Goal: Information Seeking & Learning: Learn about a topic

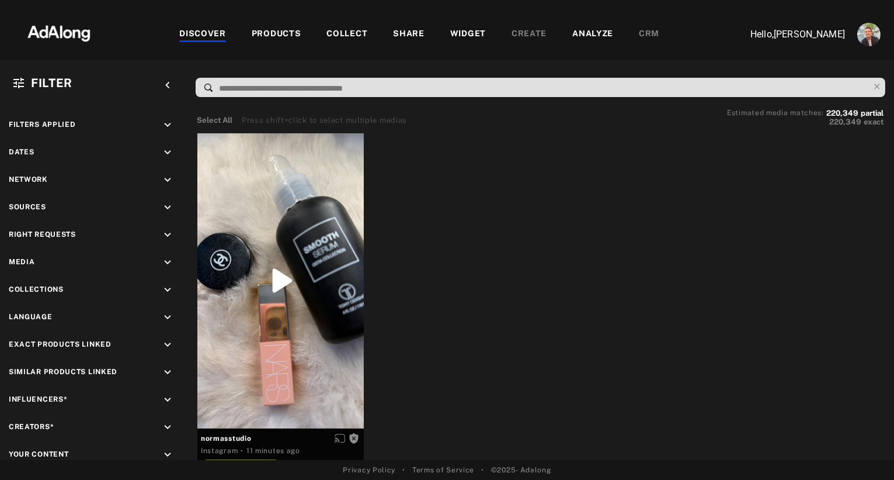
click at [286, 36] on div "PRODUCTS" at bounding box center [277, 34] width 50 height 14
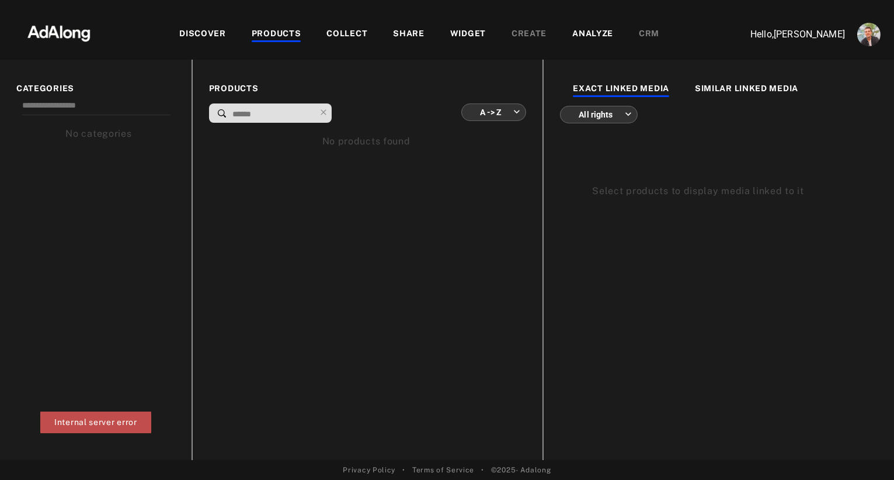
click at [71, 34] on img at bounding box center [59, 32] width 103 height 35
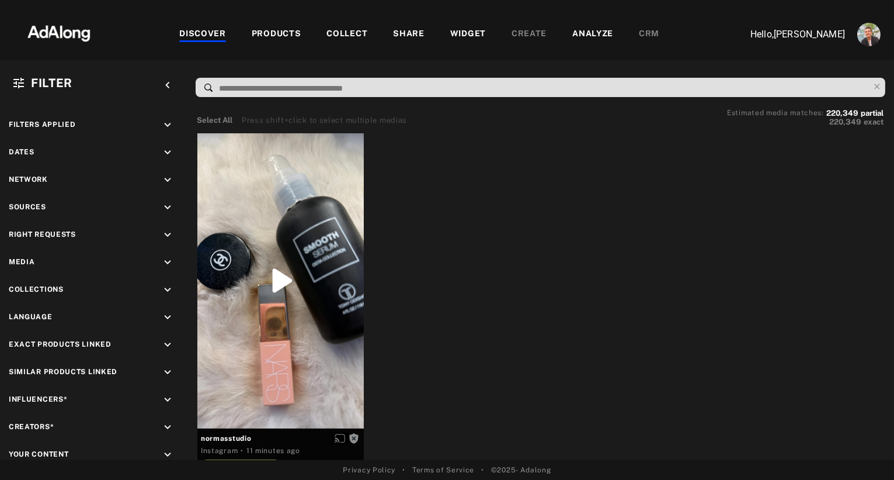
click at [168, 208] on icon "keyboard_arrow_down" at bounding box center [167, 207] width 13 height 13
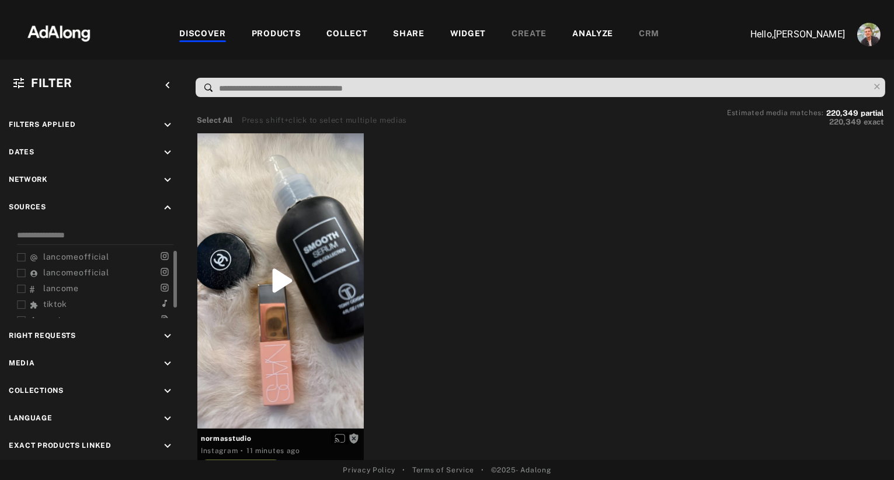
click at [79, 252] on span "lancomeofficial" at bounding box center [76, 256] width 66 height 9
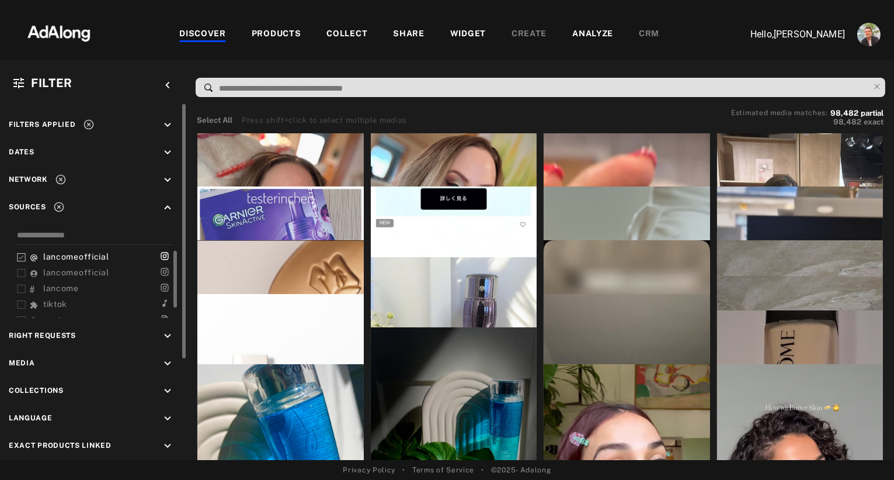
click at [79, 268] on span "lancomeofficial" at bounding box center [76, 272] width 66 height 9
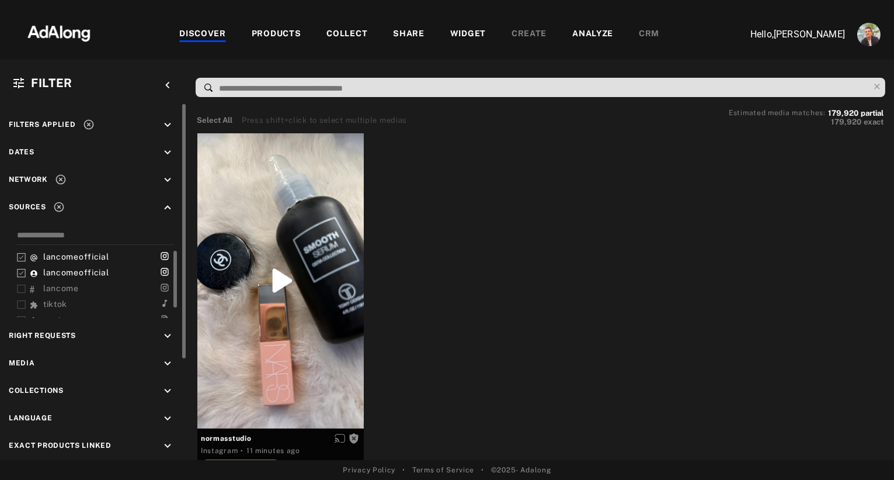
click at [79, 252] on span "lancomeofficial" at bounding box center [76, 256] width 66 height 9
click at [79, 257] on span "lancomeofficial" at bounding box center [76, 256] width 66 height 9
click at [78, 271] on span "lancomeofficial" at bounding box center [76, 272] width 66 height 9
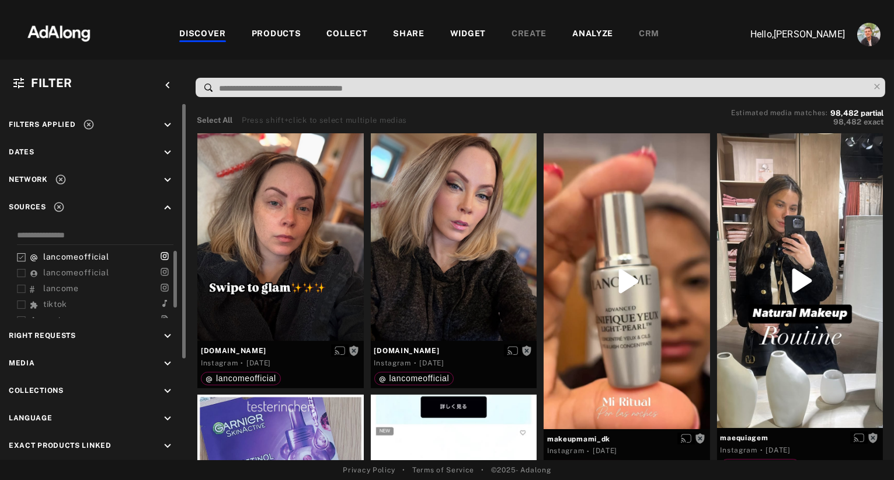
click at [60, 268] on span "lancomeofficial" at bounding box center [76, 272] width 66 height 9
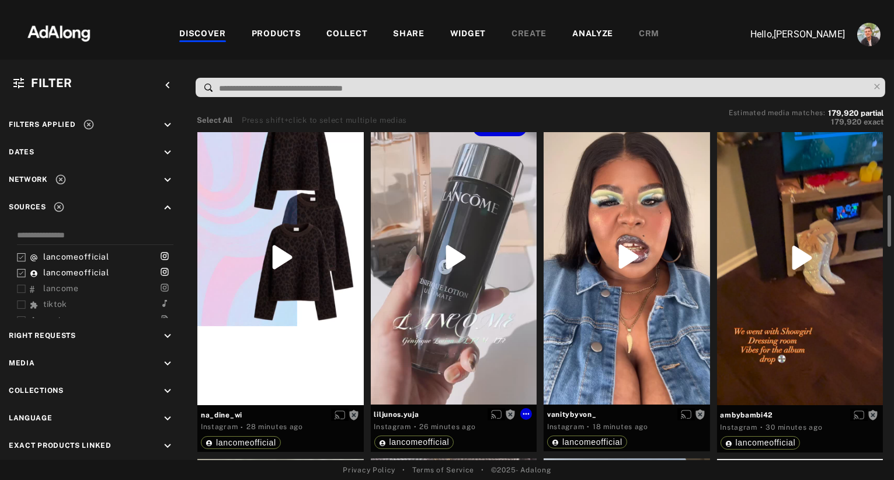
scroll to position [381, 0]
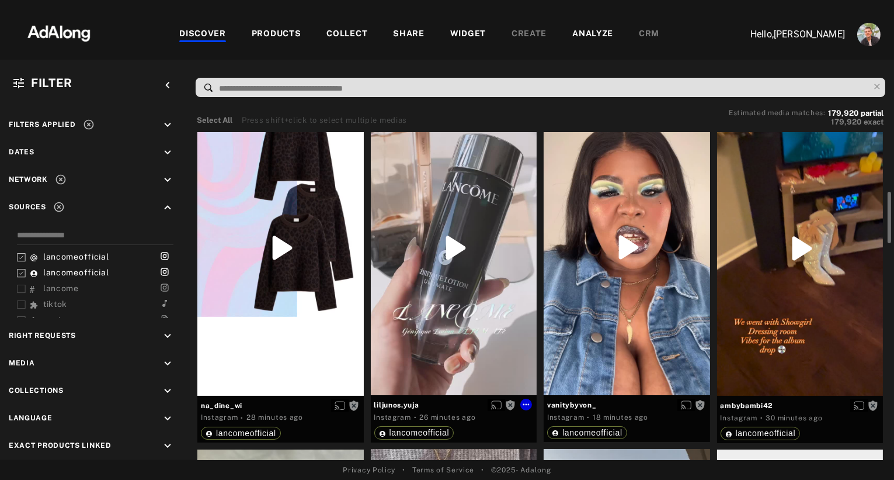
click at [451, 345] on div "Get rights" at bounding box center [454, 247] width 166 height 295
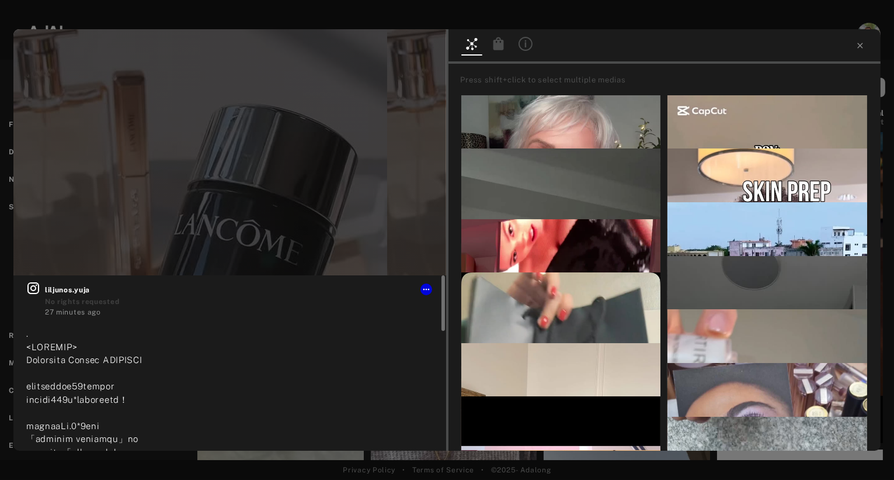
click at [36, 289] on icon at bounding box center [33, 288] width 14 height 14
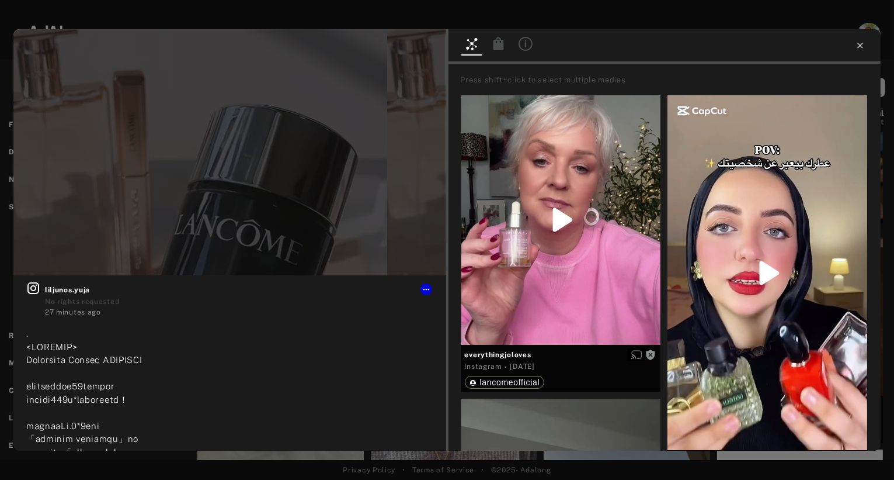
click at [863, 44] on icon at bounding box center [860, 45] width 9 height 9
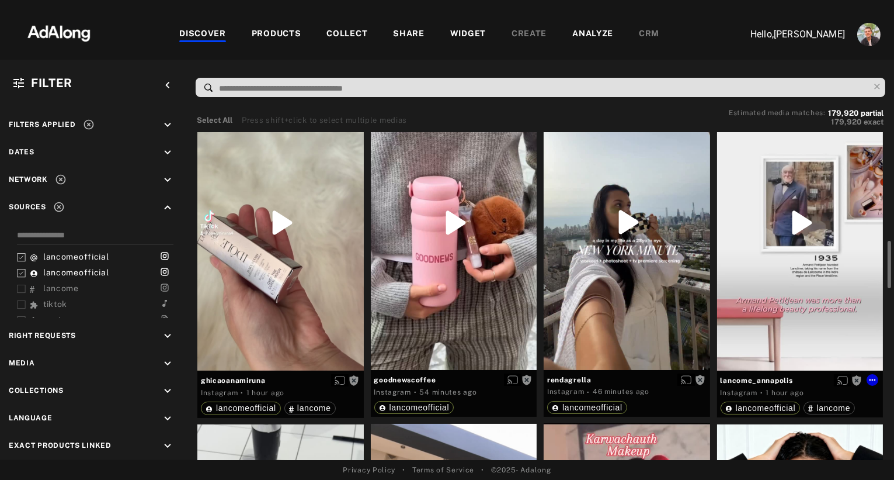
scroll to position [763, 0]
